Goal: Task Accomplishment & Management: Use online tool/utility

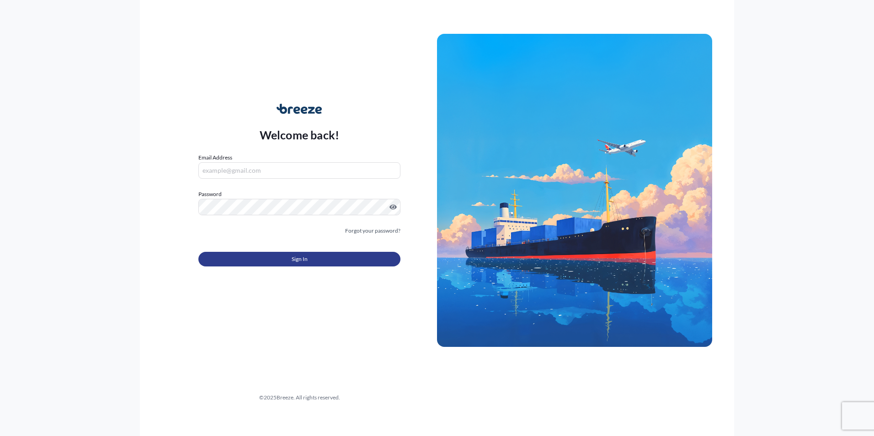
type input "[EMAIL_ADDRESS][DOMAIN_NAME]"
click at [254, 256] on button "Sign In" at bounding box center [299, 259] width 202 height 15
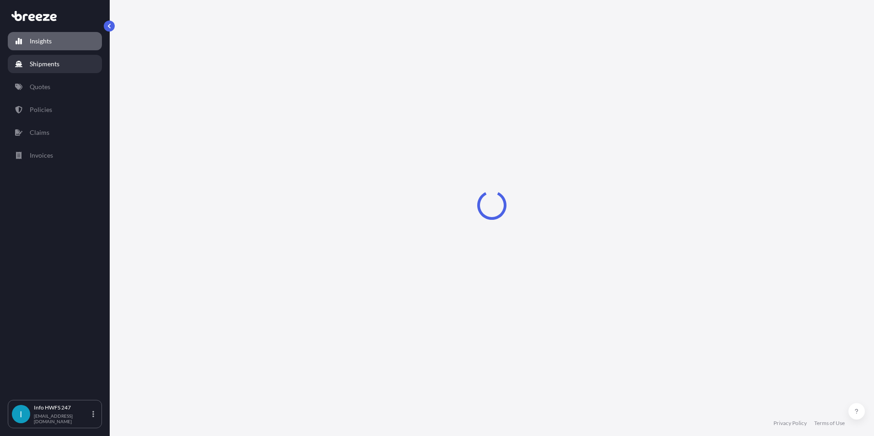
select select "2025"
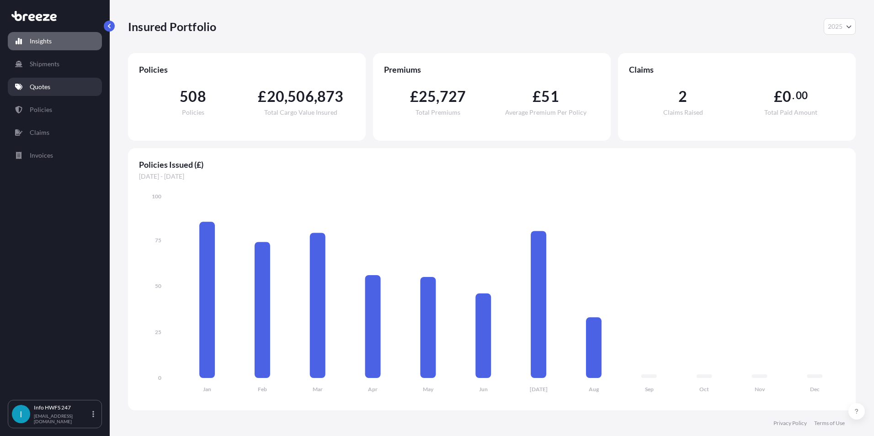
click at [51, 86] on link "Quotes" at bounding box center [55, 87] width 94 height 18
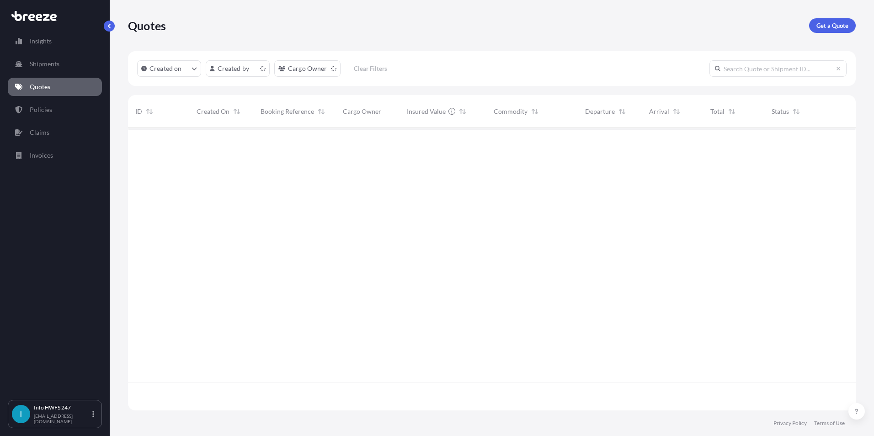
scroll to position [281, 721]
click at [814, 25] on link "Get a Quote" at bounding box center [832, 25] width 47 height 15
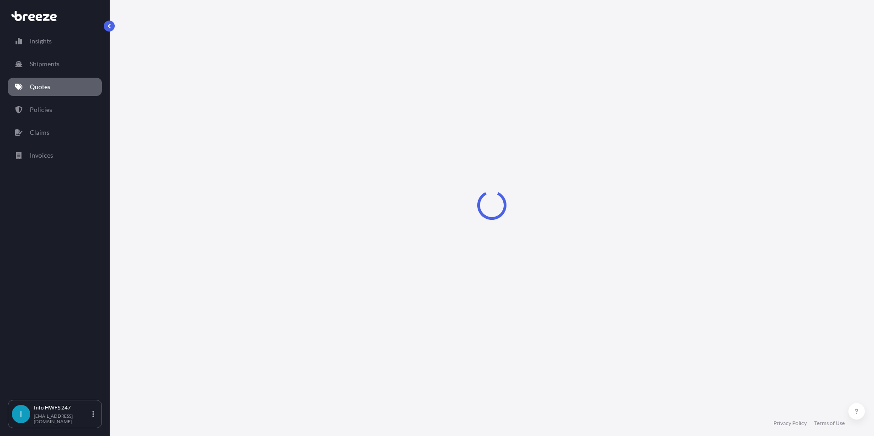
select select "Air"
select select "1"
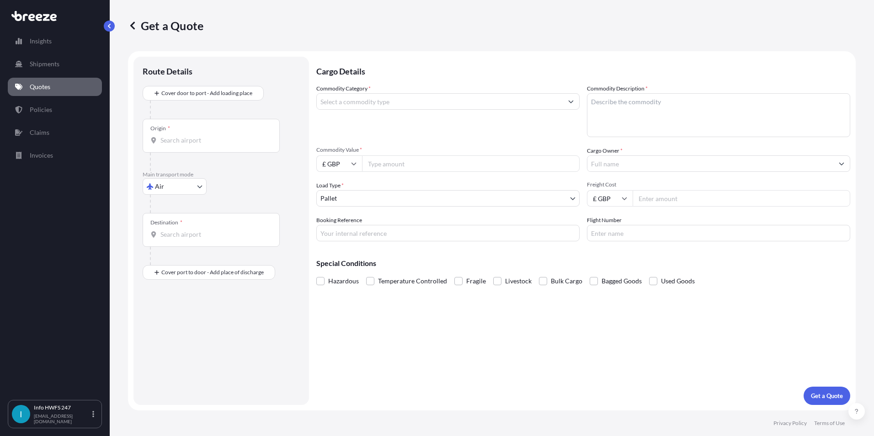
click at [212, 83] on div "Route Details" at bounding box center [221, 76] width 157 height 20
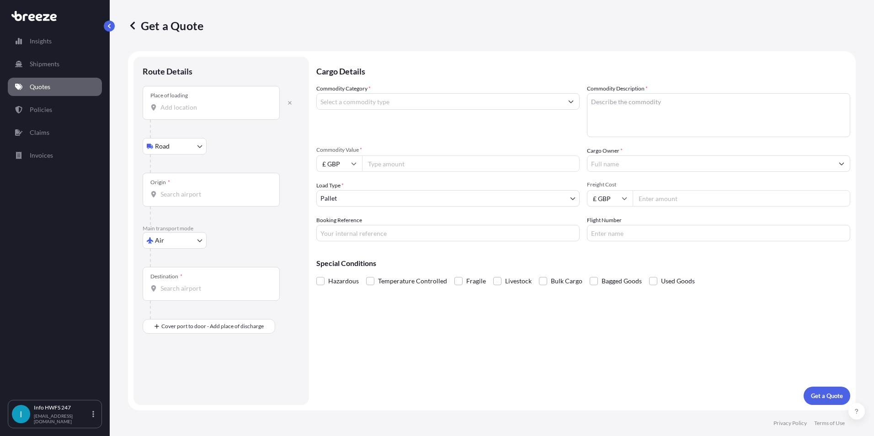
click at [205, 107] on input "Place of loading" at bounding box center [215, 107] width 108 height 9
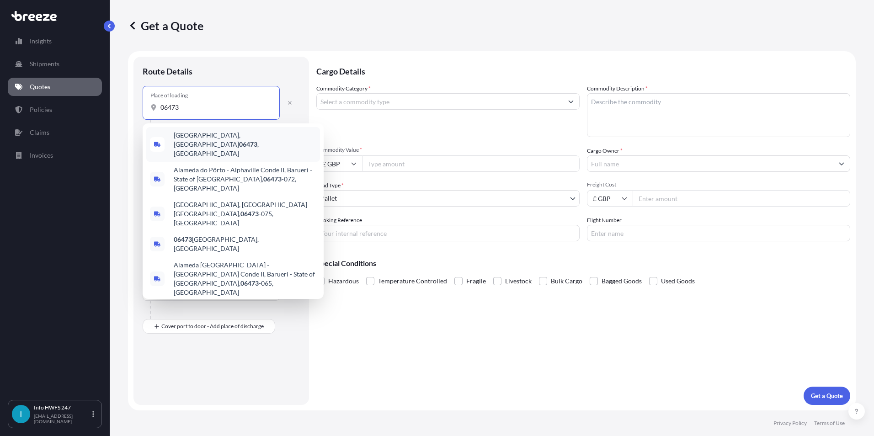
click at [200, 139] on span "[GEOGRAPHIC_DATA] , [GEOGRAPHIC_DATA]" at bounding box center [245, 144] width 143 height 27
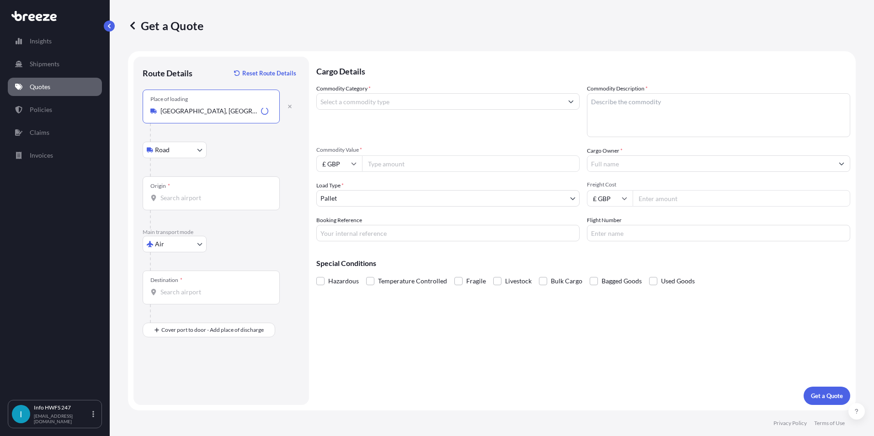
type input "[GEOGRAPHIC_DATA], [GEOGRAPHIC_DATA]"
click at [176, 148] on body "0 options available. 5 options available. Insights Shipments Quotes Policies Cl…" at bounding box center [437, 218] width 874 height 436
click at [201, 187] on div "Origin *" at bounding box center [211, 194] width 137 height 34
click at [201, 193] on input "Origin *" at bounding box center [215, 197] width 108 height 9
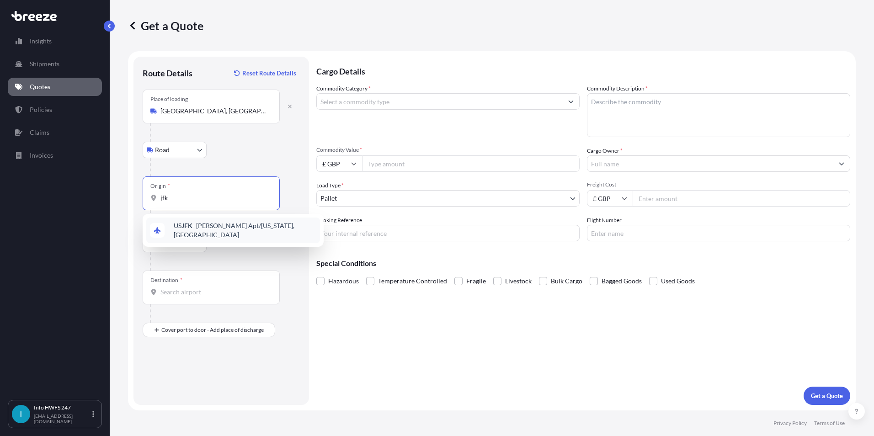
click at [208, 226] on span "US JFK - [PERSON_NAME] Apt/[US_STATE], [GEOGRAPHIC_DATA]" at bounding box center [245, 230] width 143 height 18
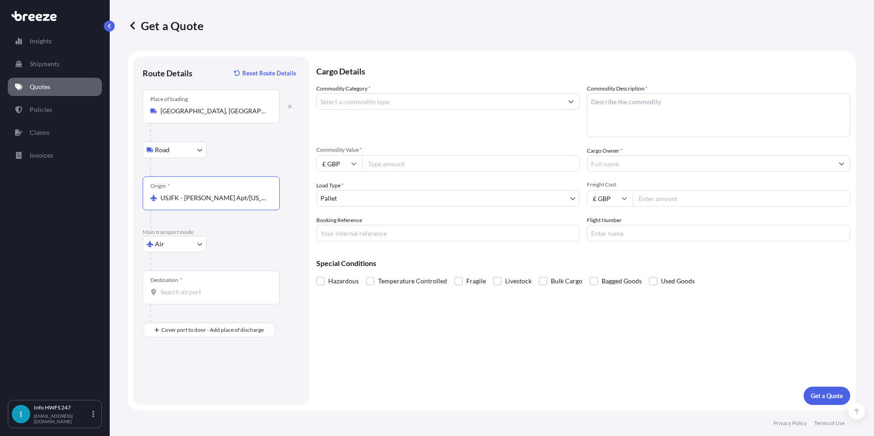
type input "USJFK - [PERSON_NAME] Apt/[US_STATE], [GEOGRAPHIC_DATA]"
click at [172, 292] on input "Destination *" at bounding box center [215, 292] width 108 height 9
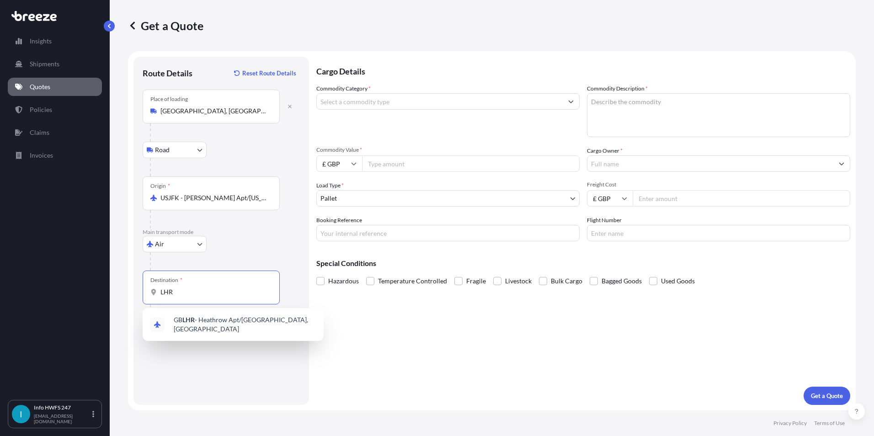
click at [198, 321] on span "GB LHR - Heathrow Apt/[GEOGRAPHIC_DATA], [GEOGRAPHIC_DATA]" at bounding box center [245, 325] width 143 height 18
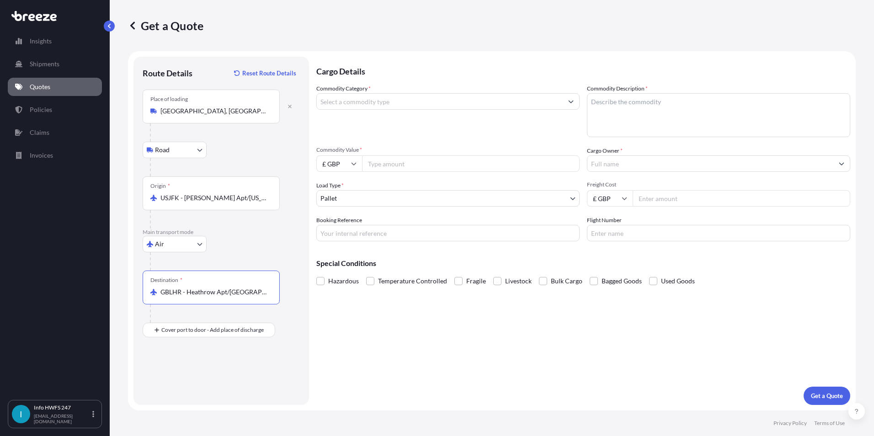
type input "GBLHR - Heathrow Apt/[GEOGRAPHIC_DATA], [GEOGRAPHIC_DATA]"
click at [187, 389] on div "Place of Discharge" at bounding box center [211, 375] width 137 height 34
click at [187, 384] on input "Place of Discharge" at bounding box center [215, 379] width 108 height 9
click at [201, 376] on input "Place of Discharge" at bounding box center [215, 379] width 108 height 9
type input "Stansted CM24 1QQ, [GEOGRAPHIC_DATA]"
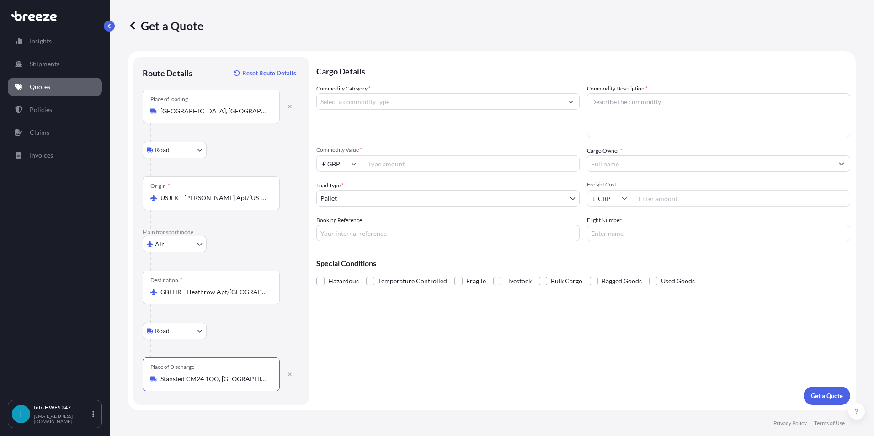
click at [347, 97] on input "Commodity Category *" at bounding box center [440, 101] width 246 height 16
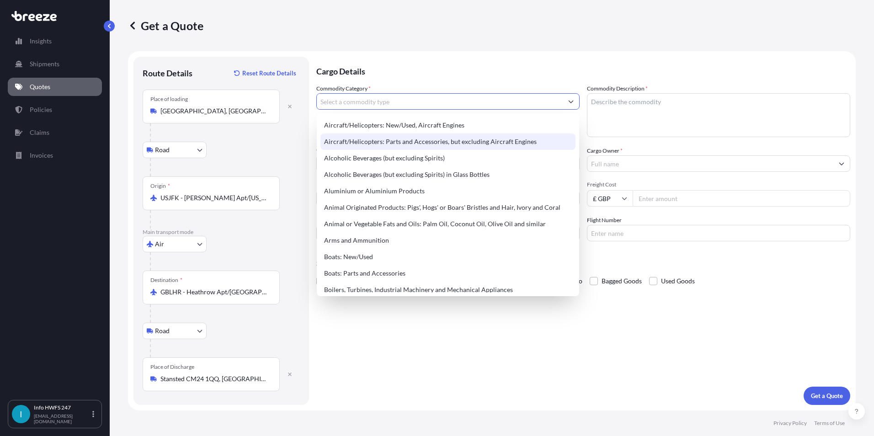
click at [364, 138] on div "Aircraft/Helicopters: Parts and Accessories, but excluding Aircraft Engines" at bounding box center [448, 142] width 255 height 16
type input "Aircraft/Helicopters: Parts and Accessories, but excluding Aircraft Engines"
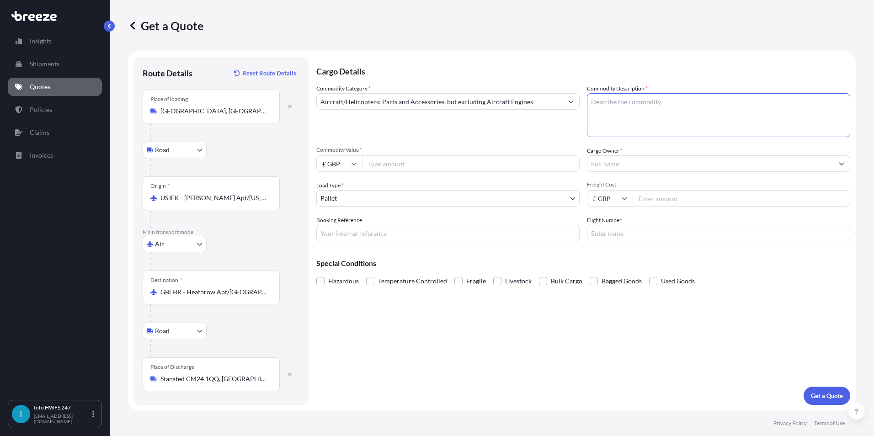
click at [692, 104] on textarea "Commodity Description *" at bounding box center [718, 115] width 263 height 44
type textarea "CIVIL AIRCRAFT PARTS - YOKE ASSY"
click at [452, 172] on div "Commodity Category * Aircraft/Helicopters: Parts and Accessories, but excluding…" at bounding box center [583, 162] width 534 height 157
click at [361, 166] on input "£ GBP" at bounding box center [339, 163] width 46 height 16
click at [411, 158] on input "Commodity Value *" at bounding box center [471, 163] width 218 height 16
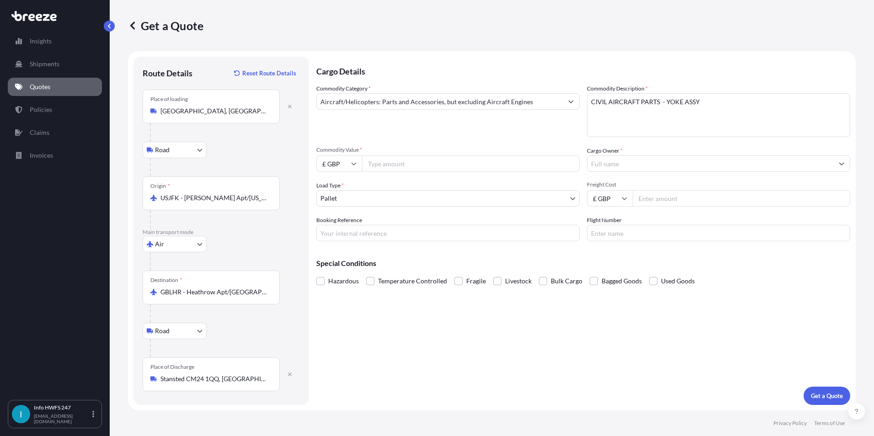
click at [353, 164] on icon at bounding box center [354, 164] width 5 height 3
click at [339, 227] on div "$ USD" at bounding box center [339, 227] width 38 height 17
type input "$ USD"
click at [388, 165] on input "Commodity Value *" at bounding box center [471, 163] width 218 height 16
type input "131630"
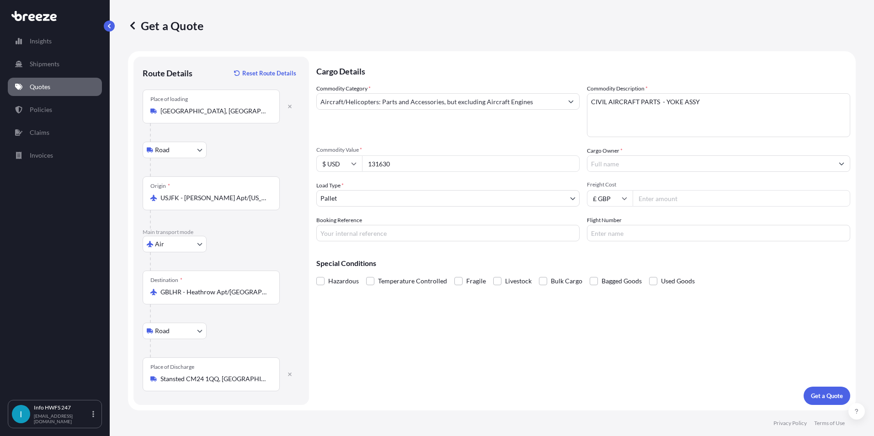
click at [474, 125] on div "Commodity Category * Aircraft/Helicopters: Parts and Accessories, but excluding…" at bounding box center [447, 110] width 263 height 53
click at [618, 159] on input "Cargo Owner *" at bounding box center [711, 163] width 246 height 16
type input "J"
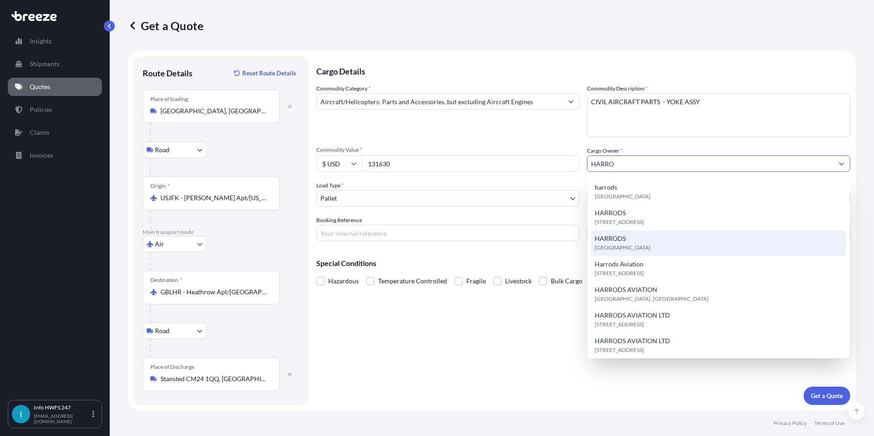
click at [651, 267] on div "[STREET_ADDRESS]" at bounding box center [718, 269] width 255 height 26
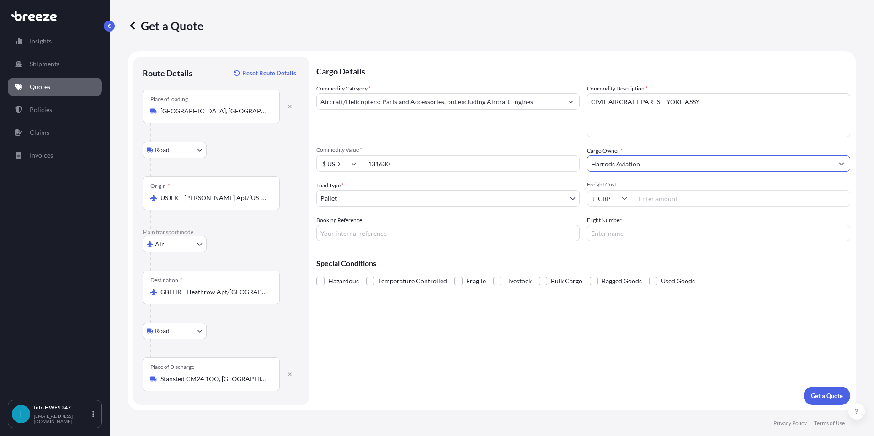
type input "Harrods Aviation"
click at [346, 230] on input "Booking Reference" at bounding box center [447, 233] width 263 height 16
type input "HI164876"
click at [660, 238] on input "Flight Number" at bounding box center [718, 233] width 263 height 16
click at [827, 396] on p "Get a Quote" at bounding box center [827, 395] width 32 height 9
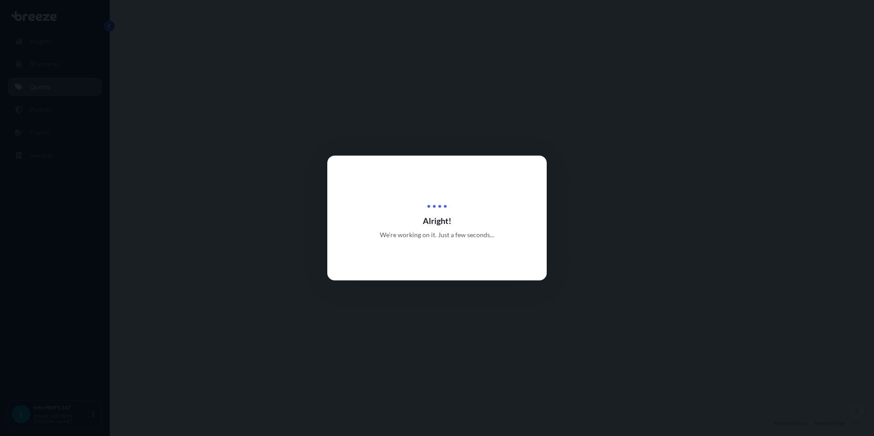
scroll to position [366, 0]
select select "Road"
select select "Air"
select select "Road"
select select "1"
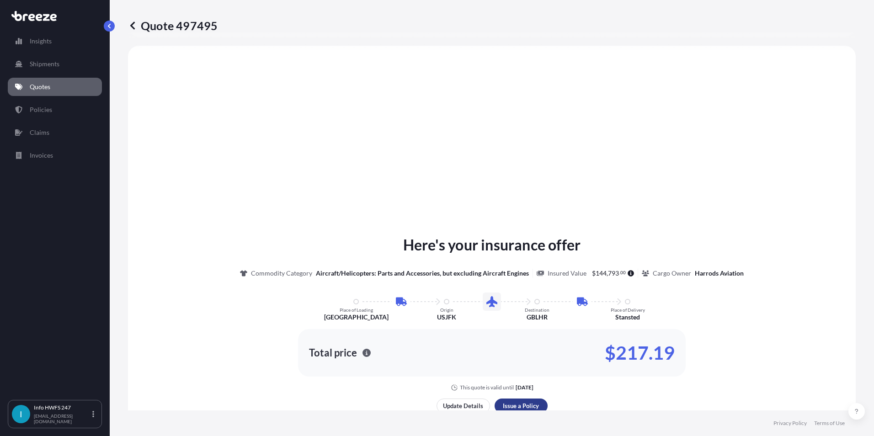
scroll to position [1188, 0]
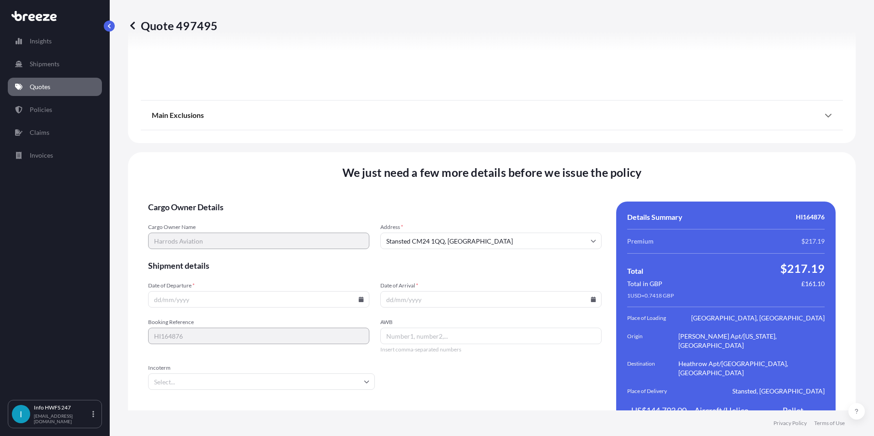
click at [190, 291] on input "Date of Departure *" at bounding box center [258, 299] width 221 height 16
click at [364, 291] on input "Date of Departure *" at bounding box center [258, 299] width 221 height 16
click at [359, 297] on icon at bounding box center [361, 299] width 5 height 5
click at [197, 234] on button "25" at bounding box center [194, 234] width 15 height 15
type input "[DATE]"
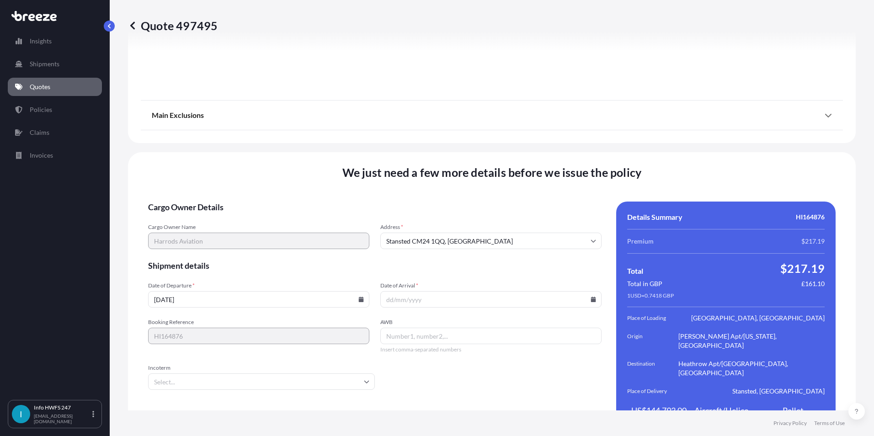
click at [589, 291] on input "Date of Arrival *" at bounding box center [490, 299] width 221 height 16
click at [591, 297] on icon at bounding box center [593, 299] width 5 height 5
click at [442, 234] on button "26" at bounding box center [445, 234] width 15 height 15
type input "[DATE]"
click at [405, 328] on input "AWB" at bounding box center [490, 336] width 221 height 16
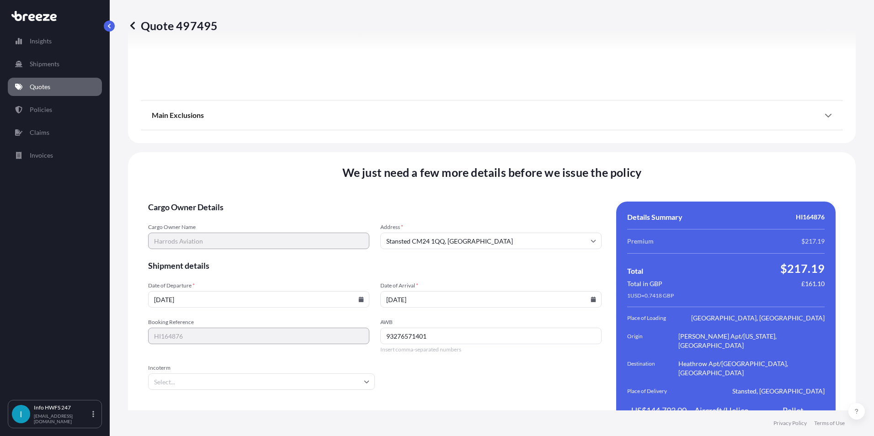
type input "93276571401"
click at [274, 378] on form "Cargo Owner Details Cargo Owner Name Harrods Aviation Address * Stansted CM24 1…" at bounding box center [375, 318] width 454 height 233
click at [262, 374] on input "Incoterm" at bounding box center [261, 382] width 227 height 16
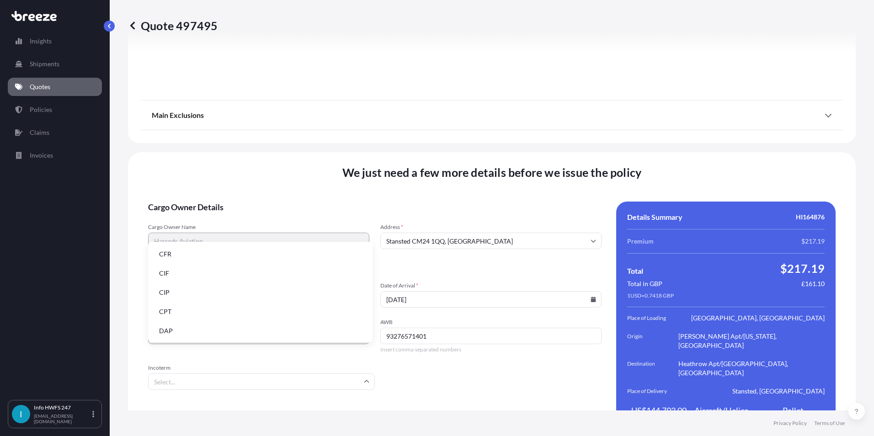
scroll to position [91, 0]
click at [197, 299] on li "EXW" at bounding box center [260, 297] width 217 height 17
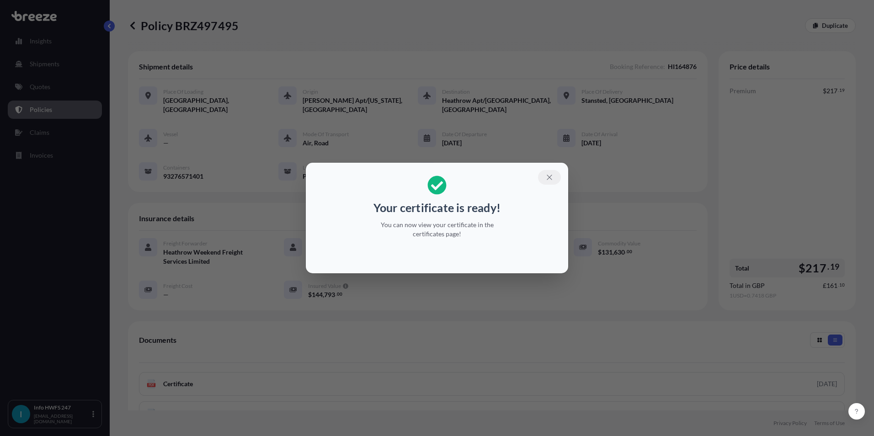
click at [553, 177] on icon "button" at bounding box center [550, 177] width 8 height 8
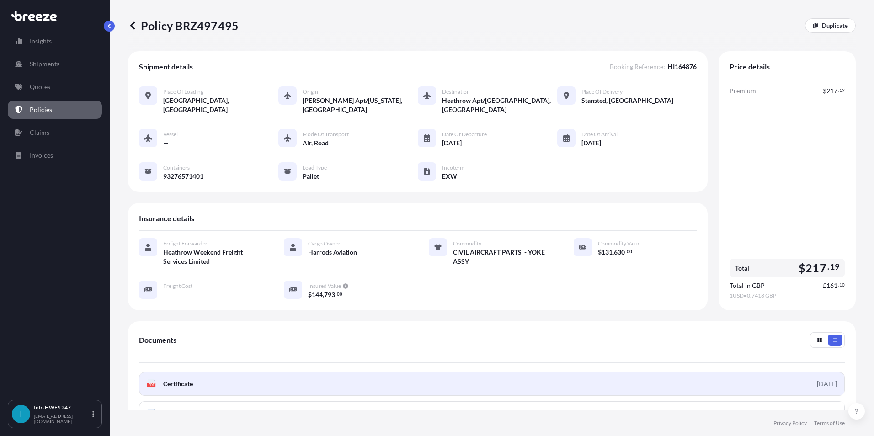
click at [189, 386] on span "Certificate" at bounding box center [178, 384] width 30 height 9
